Goal: Information Seeking & Learning: Learn about a topic

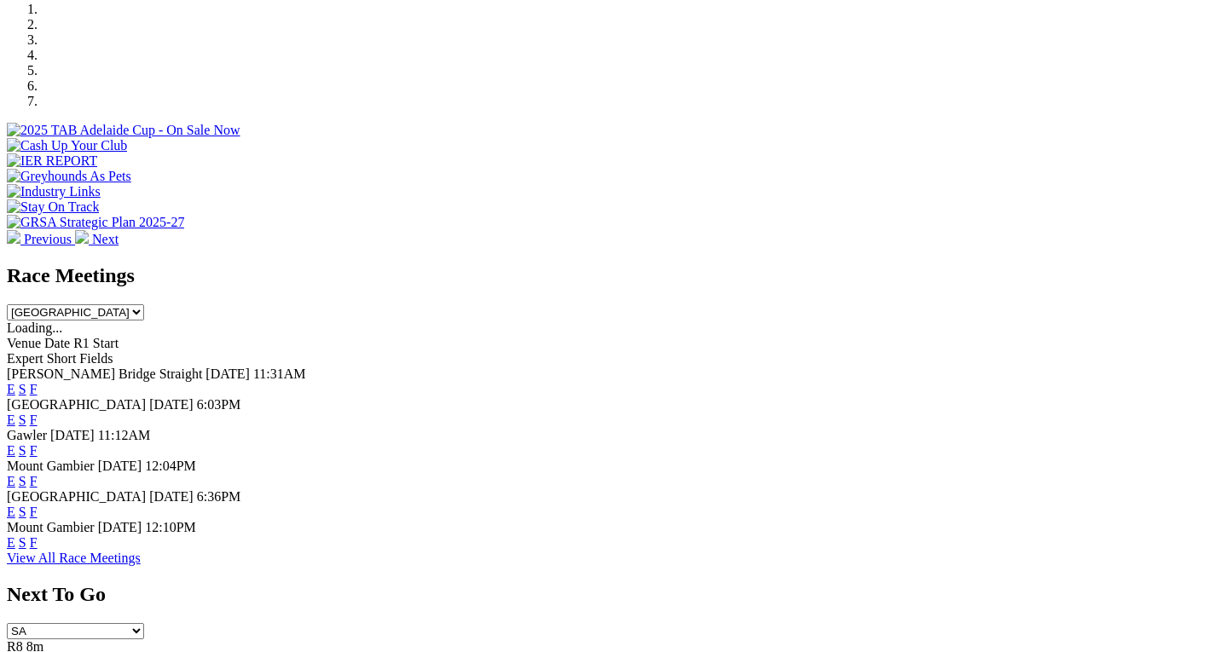
scroll to position [561, 0]
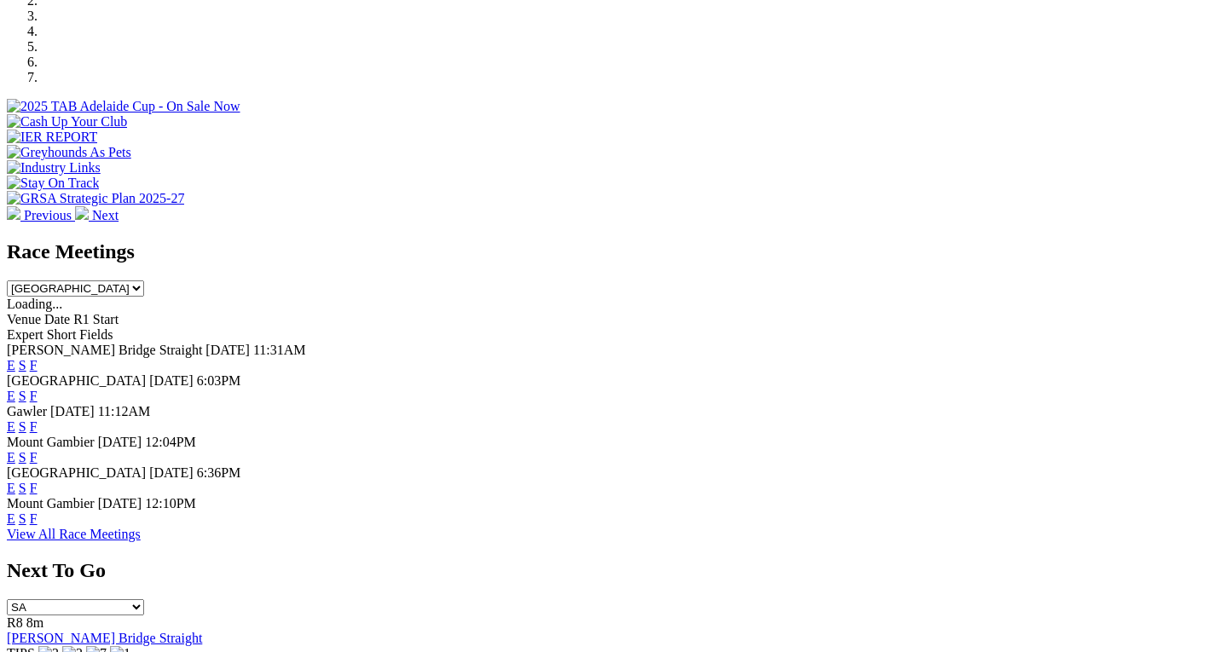
click at [38, 358] on link "F" at bounding box center [34, 365] width 8 height 14
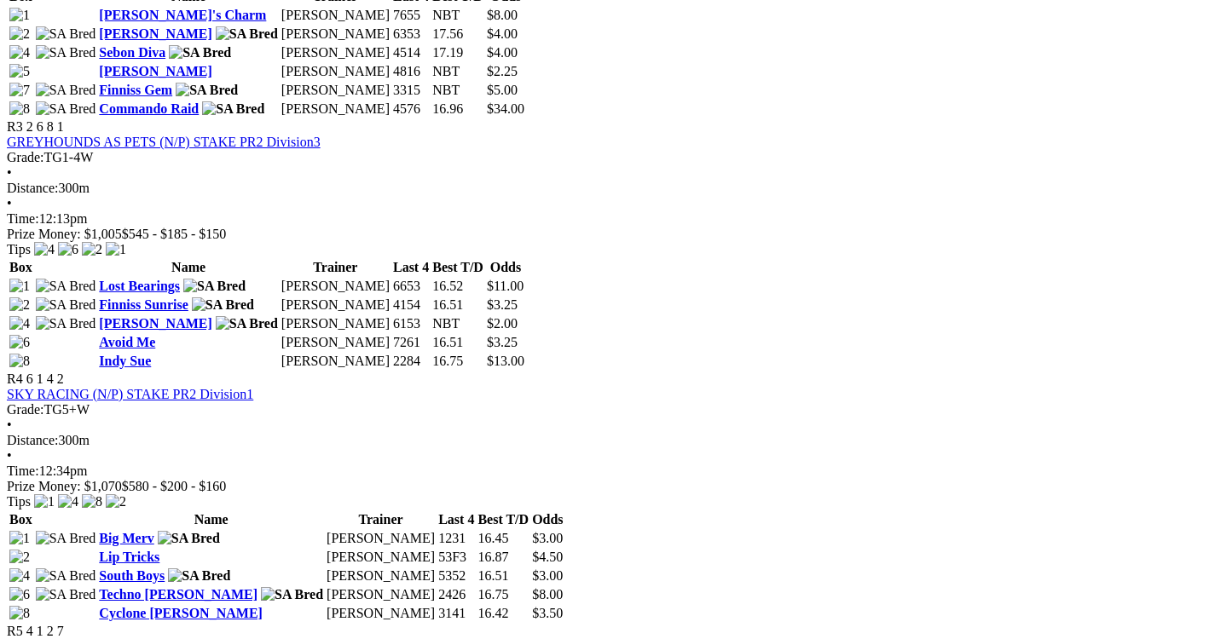
scroll to position [1299, 0]
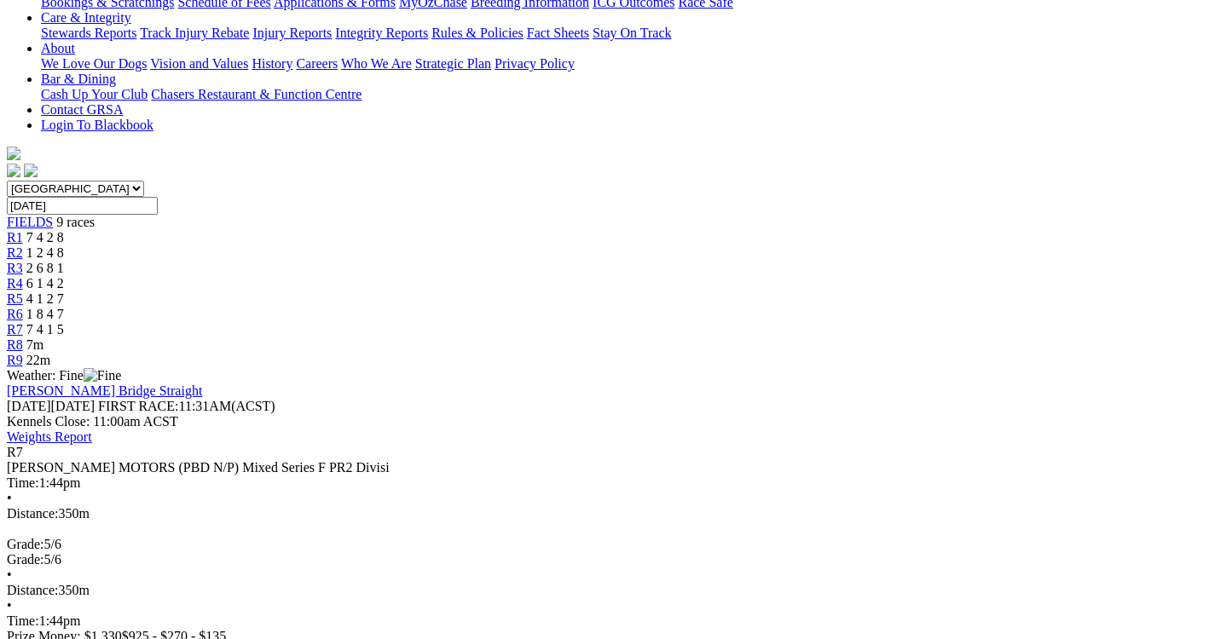
scroll to position [394, 0]
